Goal: Transaction & Acquisition: Purchase product/service

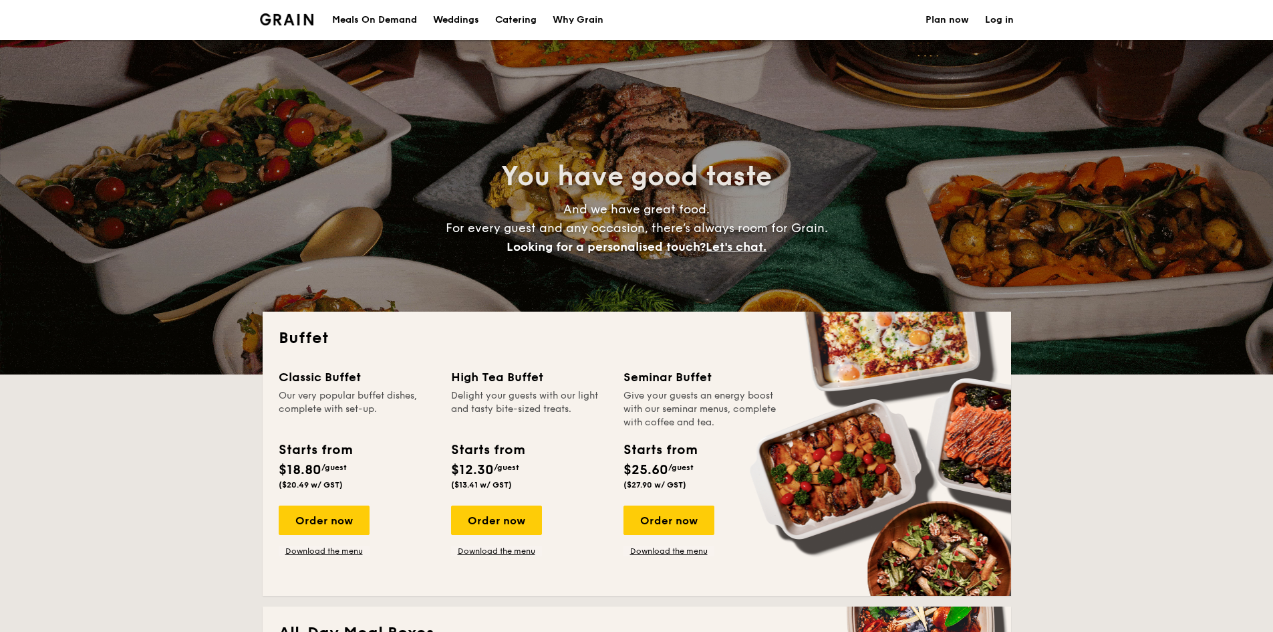
select select
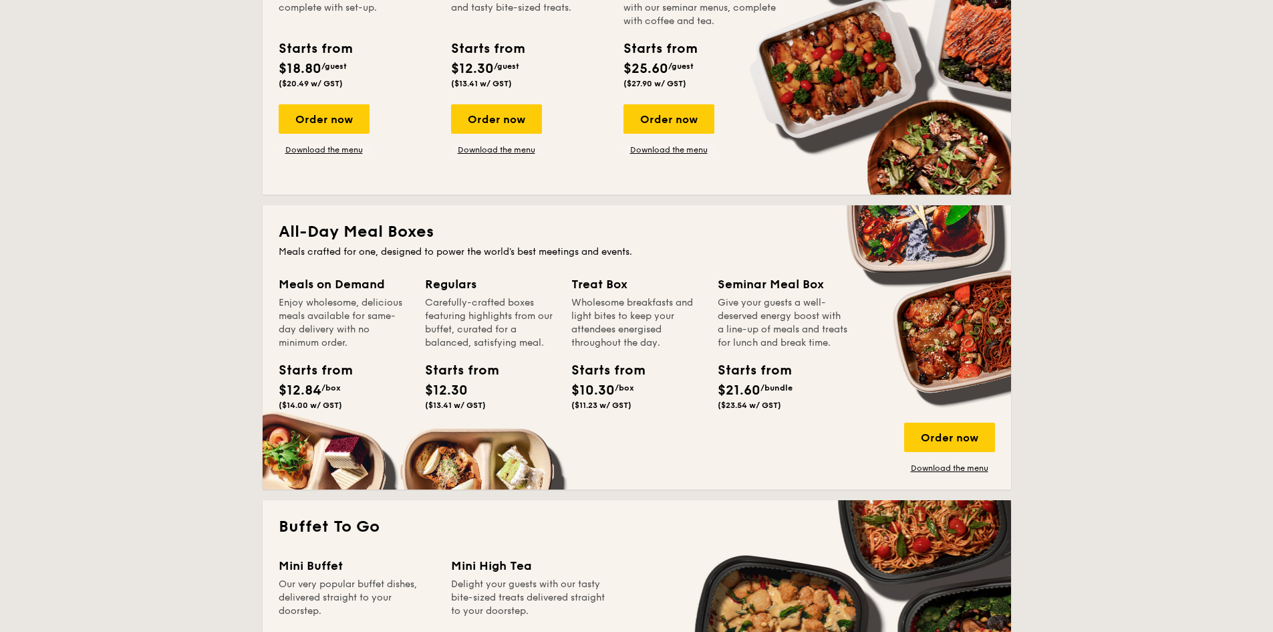
scroll to position [535, 0]
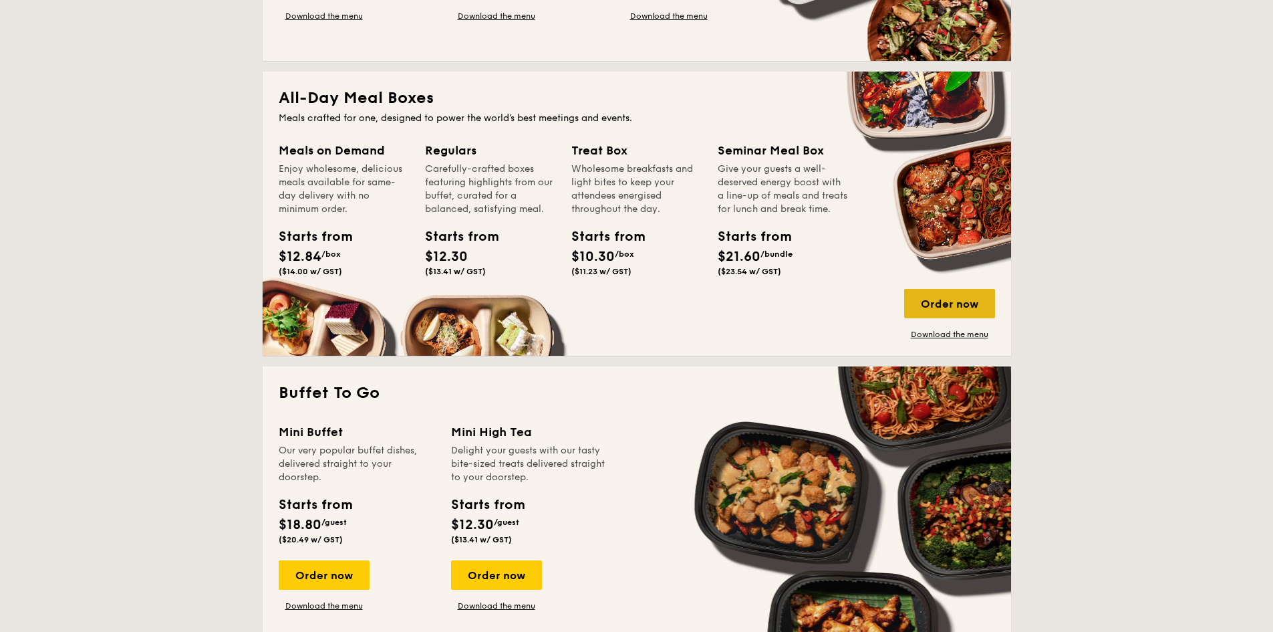
click at [960, 301] on div "Order now" at bounding box center [949, 303] width 91 height 29
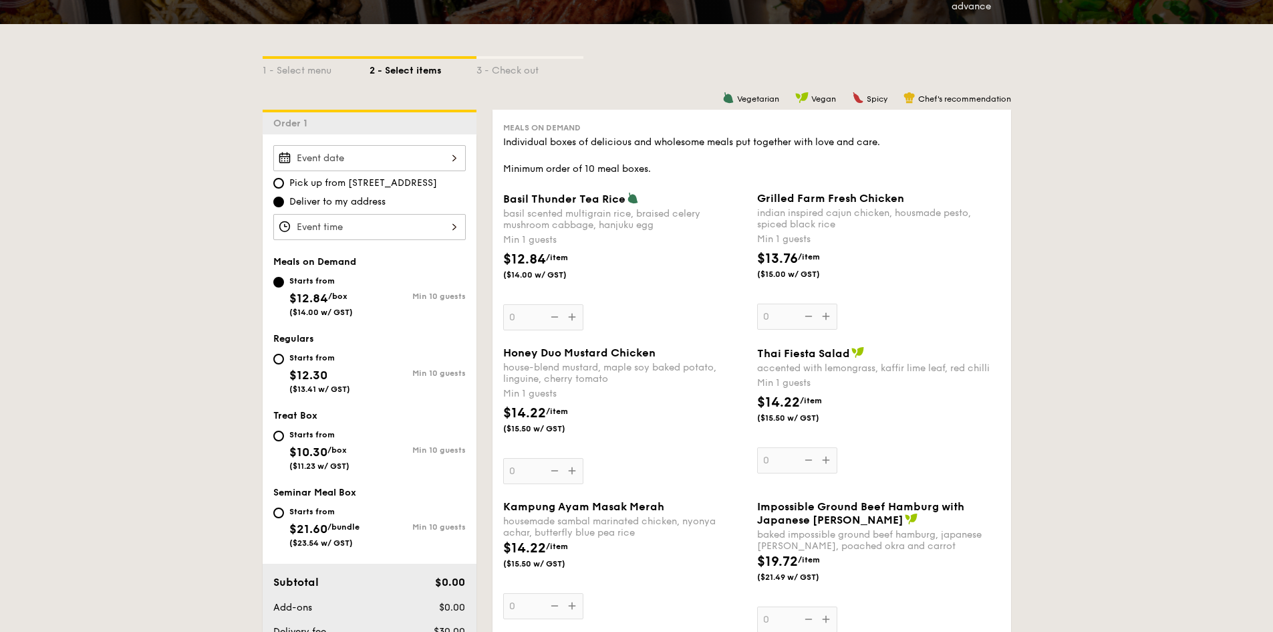
scroll to position [201, 0]
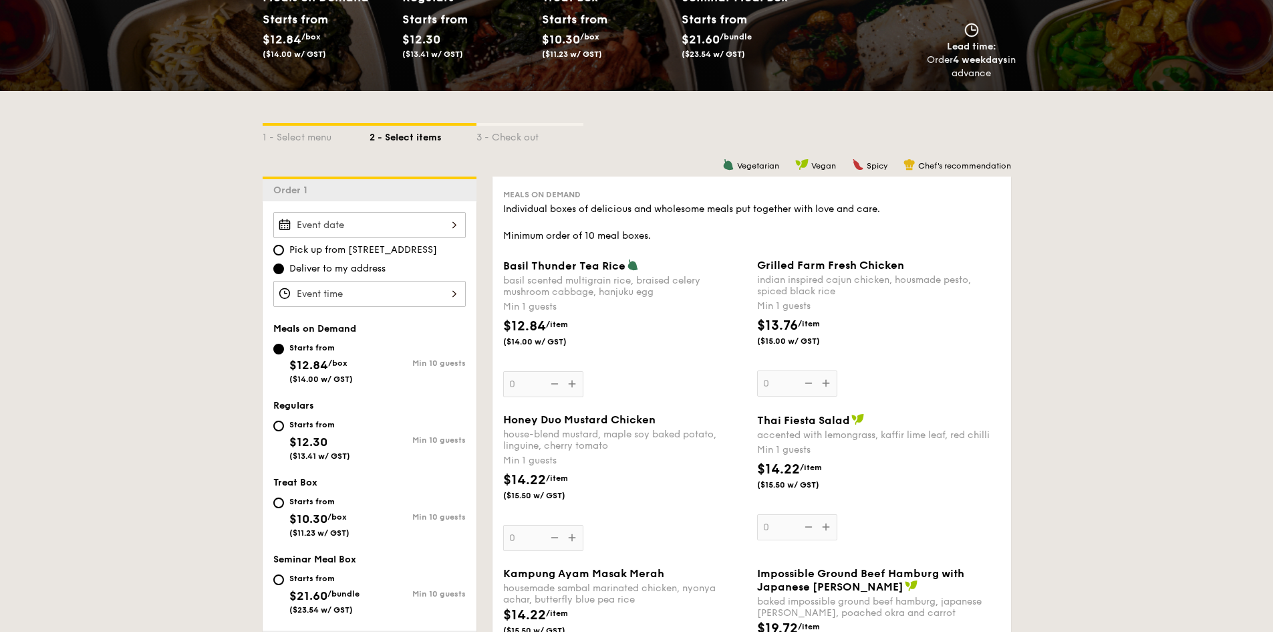
click at [560, 263] on span "Basil Thunder Tea Rice" at bounding box center [564, 265] width 122 height 13
click at [560, 371] on input "0" at bounding box center [543, 384] width 80 height 26
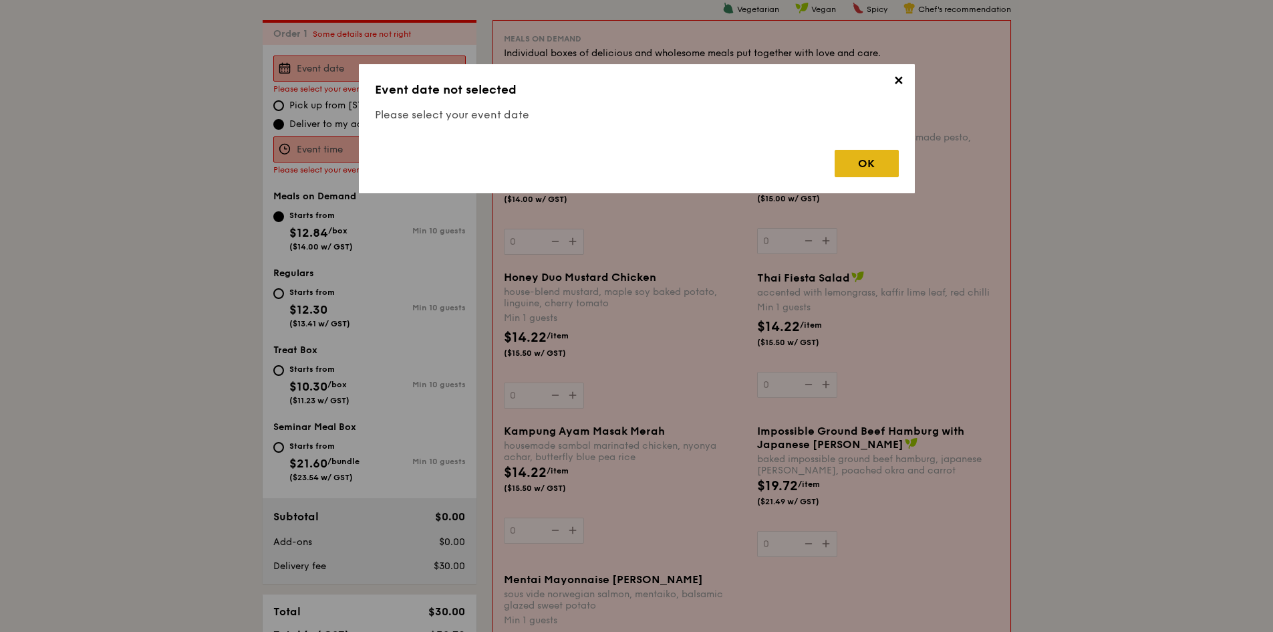
click at [869, 160] on div "OK" at bounding box center [867, 163] width 64 height 27
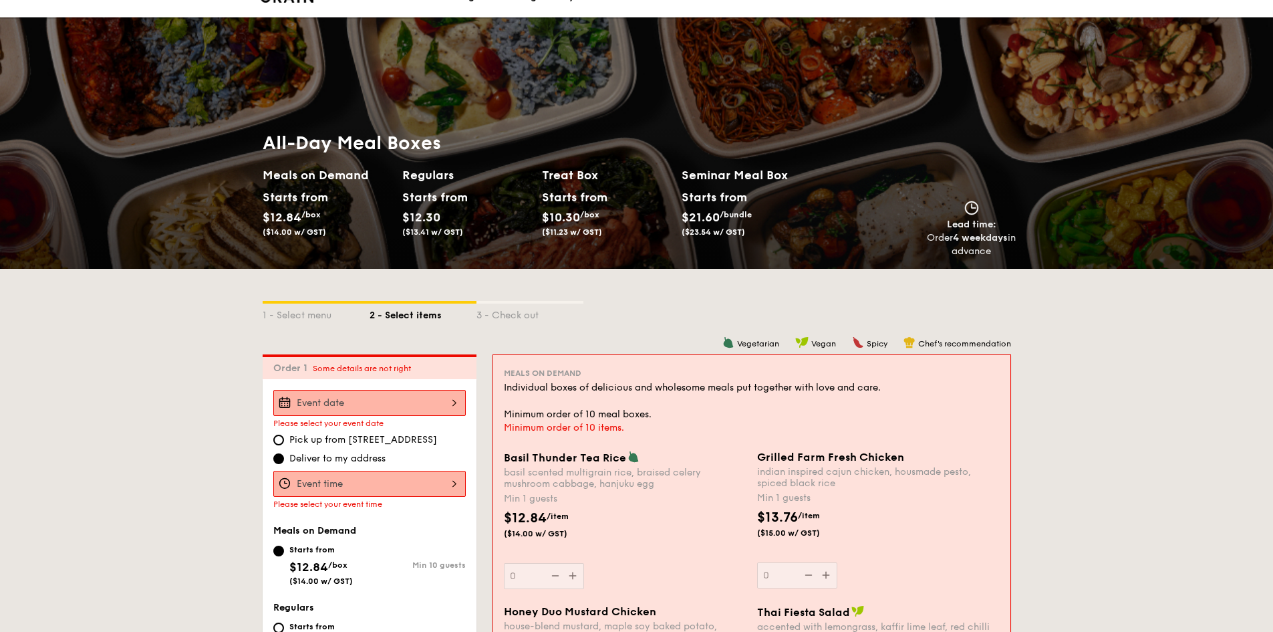
scroll to position [0, 0]
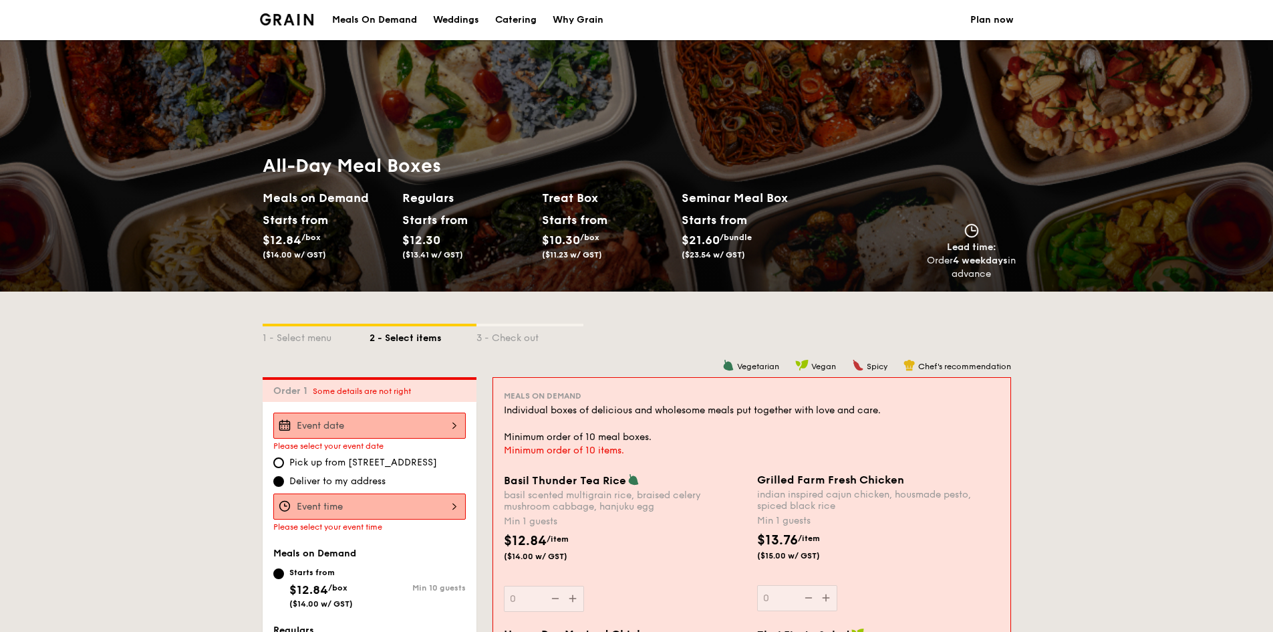
click at [532, 23] on div "Catering" at bounding box center [515, 20] width 41 height 40
select select
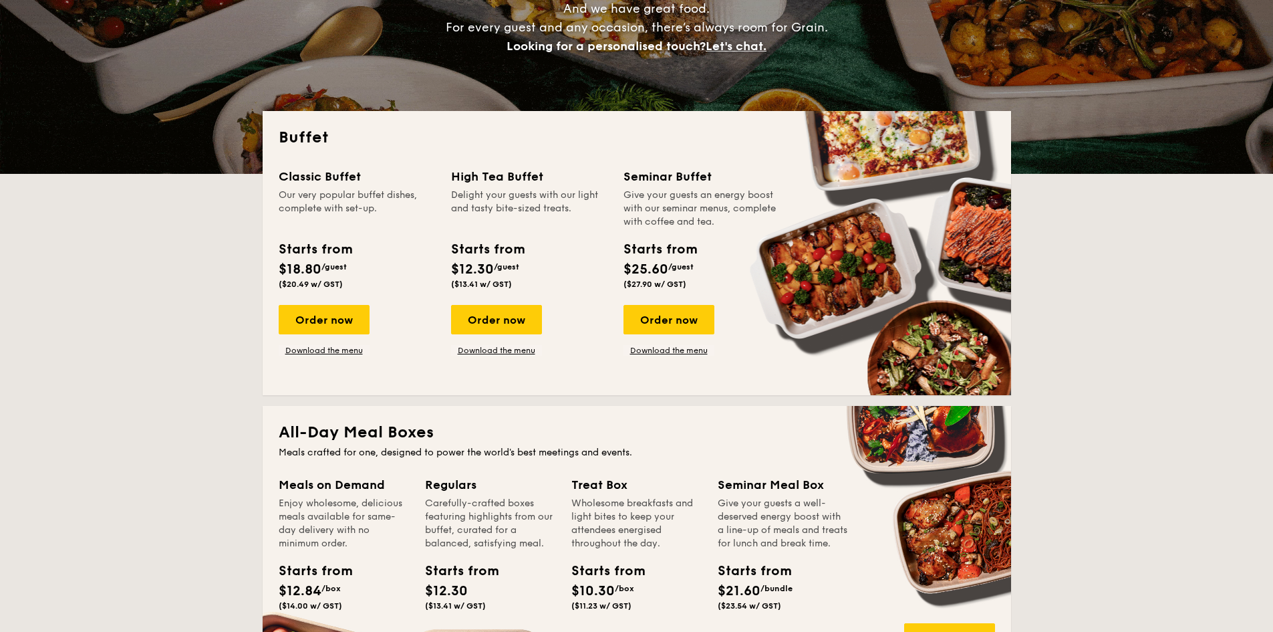
scroll to position [401, 0]
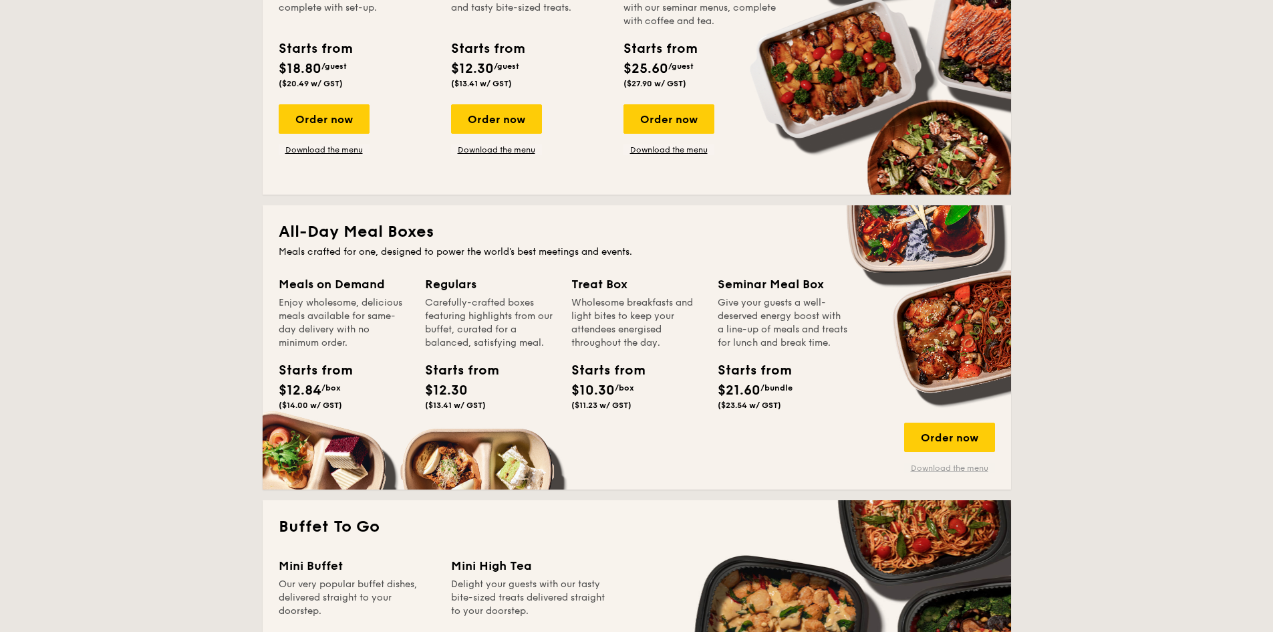
click at [945, 471] on link "Download the menu" at bounding box center [949, 468] width 91 height 11
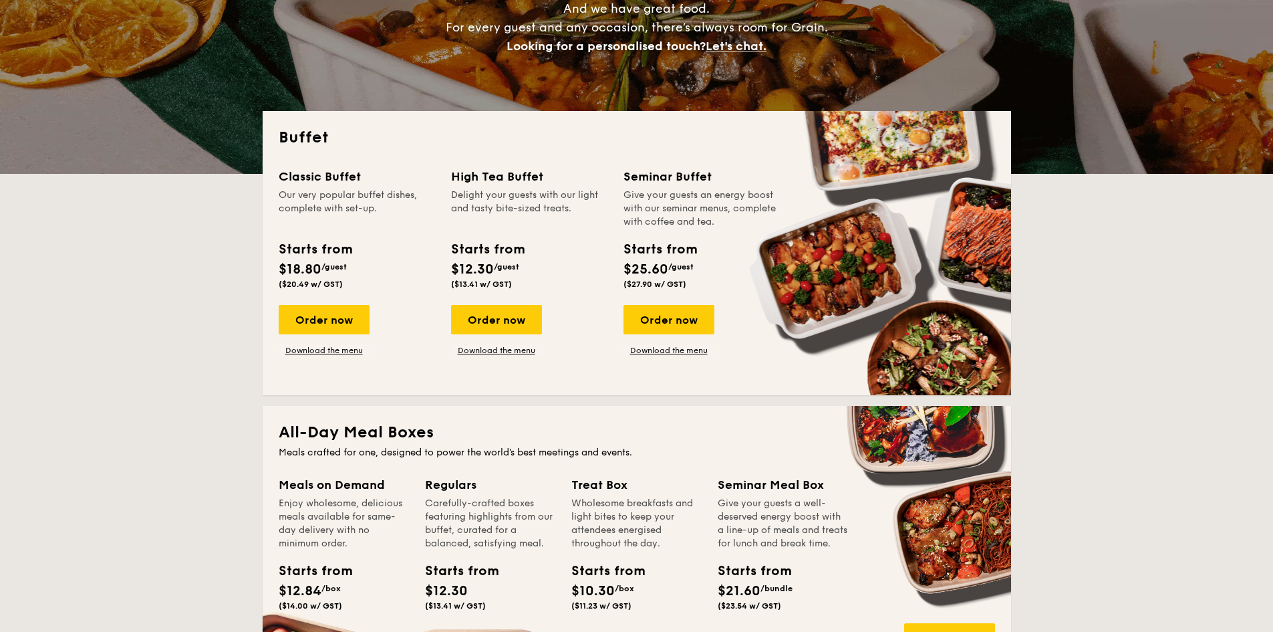
scroll to position [334, 0]
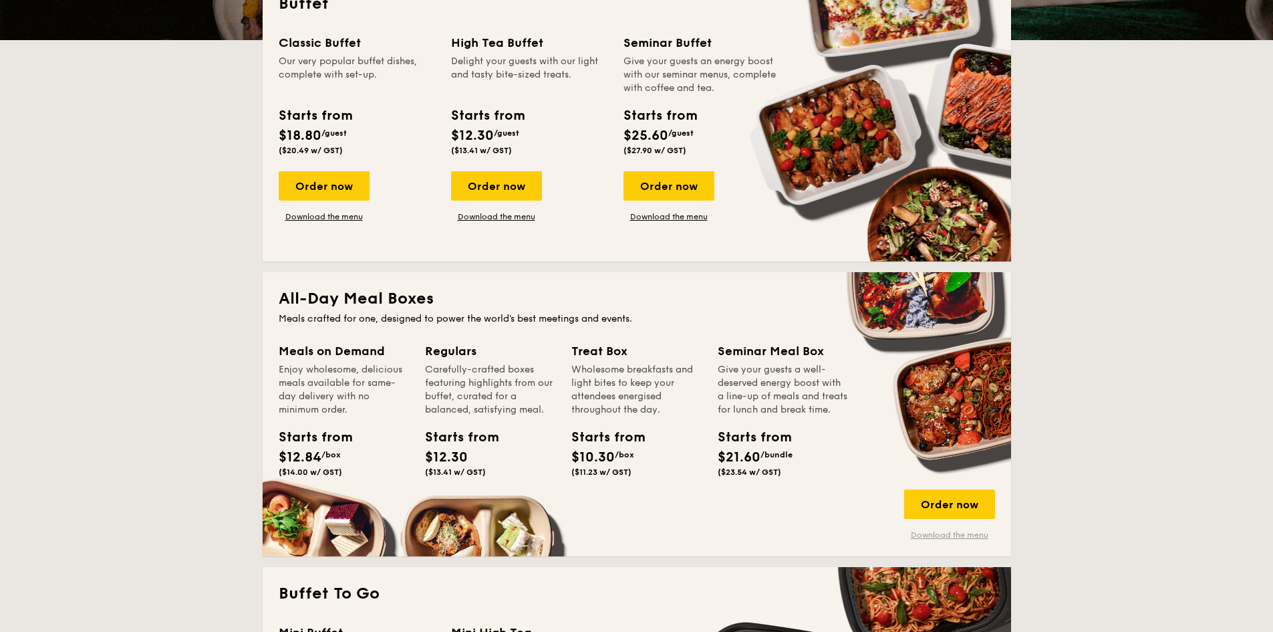
click at [945, 538] on link "Download the menu" at bounding box center [949, 534] width 91 height 11
